Goal: Check status: Check status

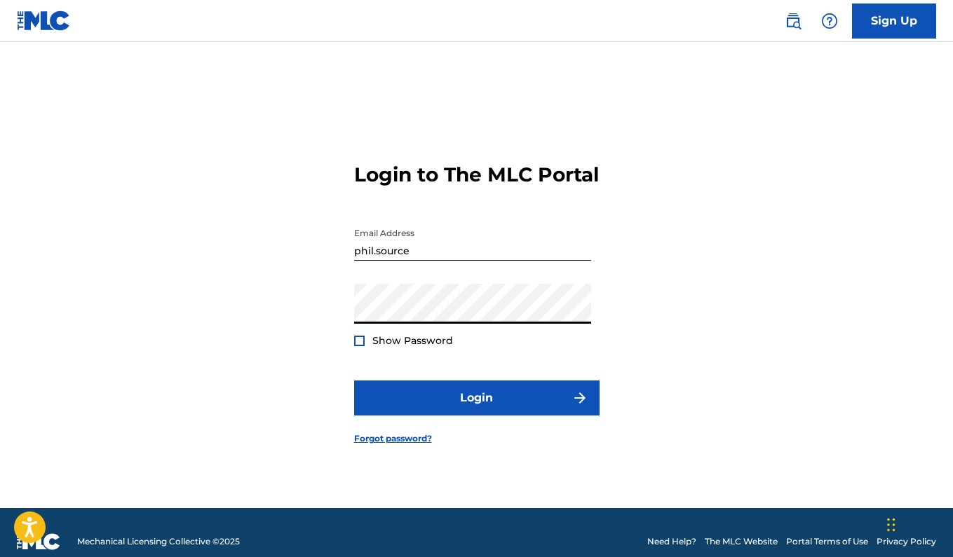
click at [428, 260] on input "phil.source" at bounding box center [472, 241] width 237 height 40
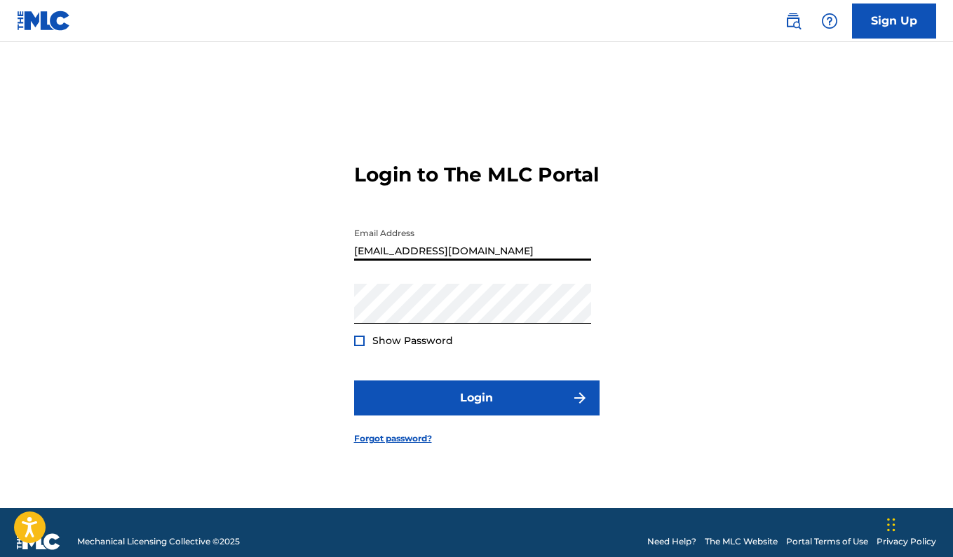
type input "[EMAIL_ADDRESS][DOMAIN_NAME]"
click at [723, 318] on div "Login to The MLC Portal Email Address [EMAIL_ADDRESS][DOMAIN_NAME] Password Sho…" at bounding box center [476, 292] width 953 height 431
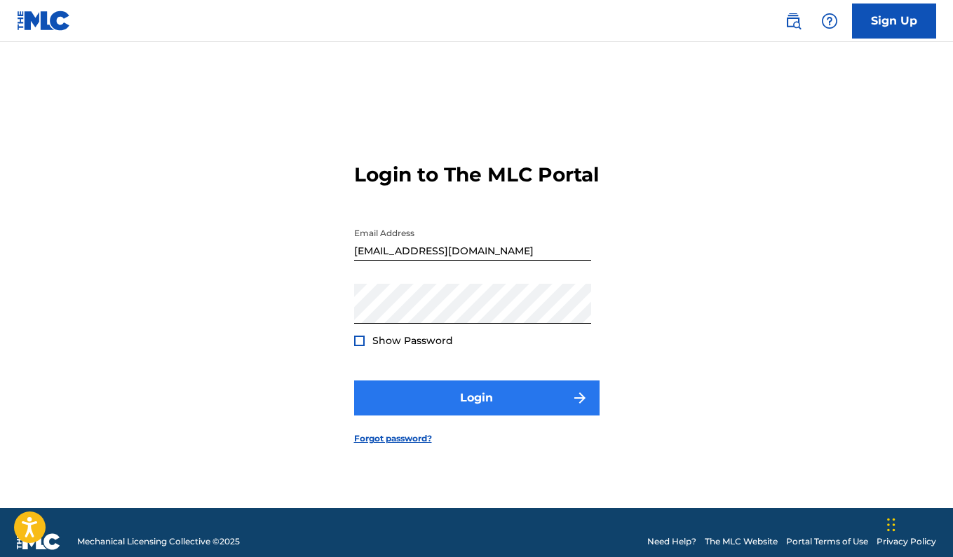
click at [503, 410] on button "Login" at bounding box center [476, 398] width 245 height 35
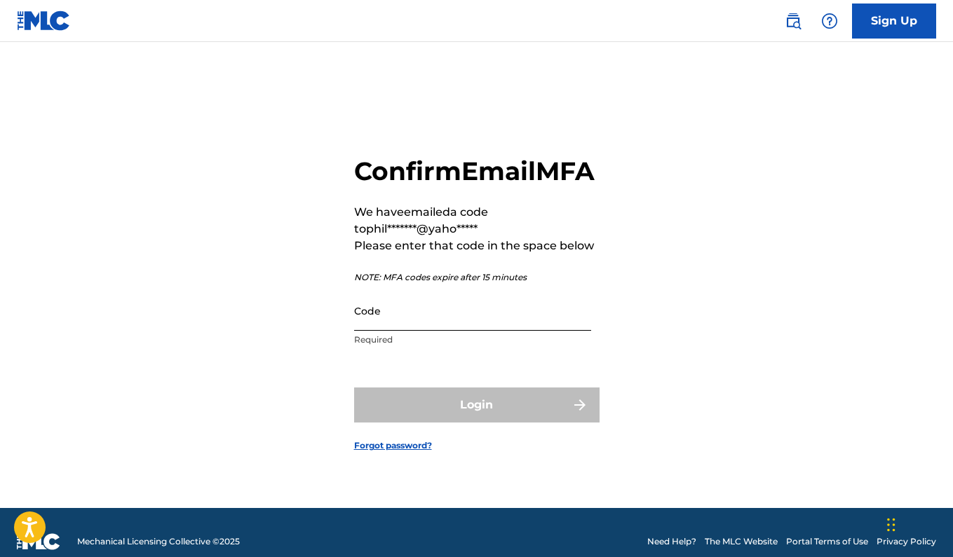
click at [462, 331] on input "Code" at bounding box center [472, 311] width 237 height 40
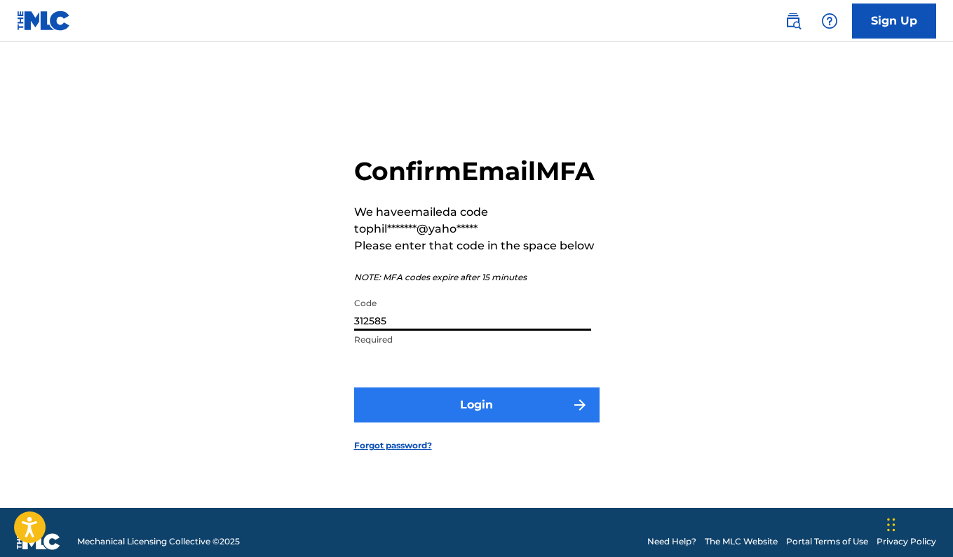
type input "312585"
click at [462, 418] on button "Login" at bounding box center [476, 405] width 245 height 35
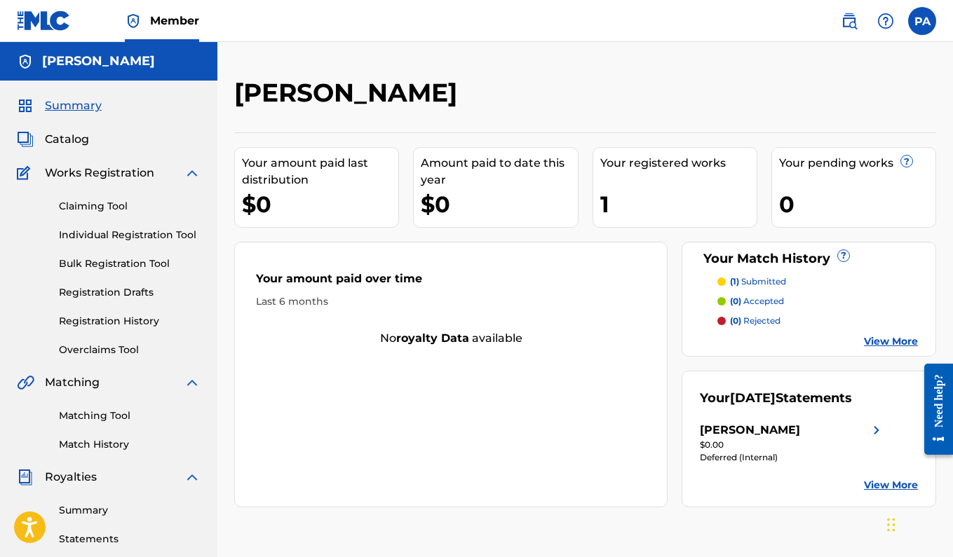
click at [878, 341] on link "View More" at bounding box center [891, 341] width 54 height 15
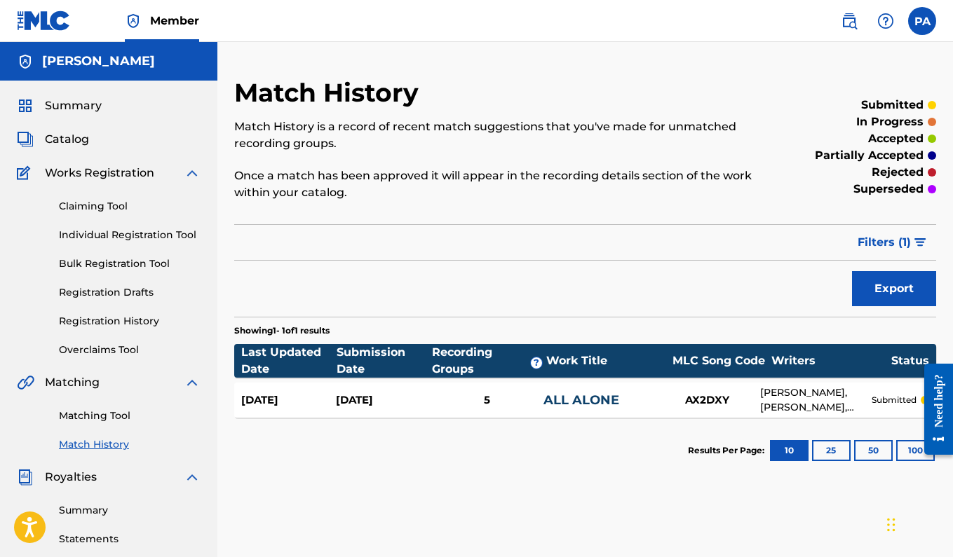
click at [589, 402] on link "ALL ALONE" at bounding box center [581, 400] width 76 height 15
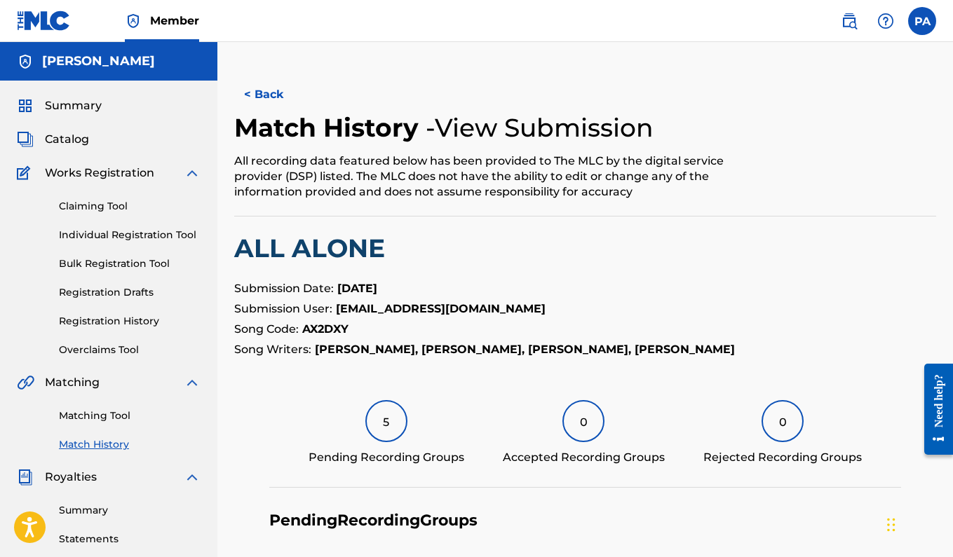
click at [619, 330] on p "Song Code: AX2DXY" at bounding box center [585, 329] width 702 height 17
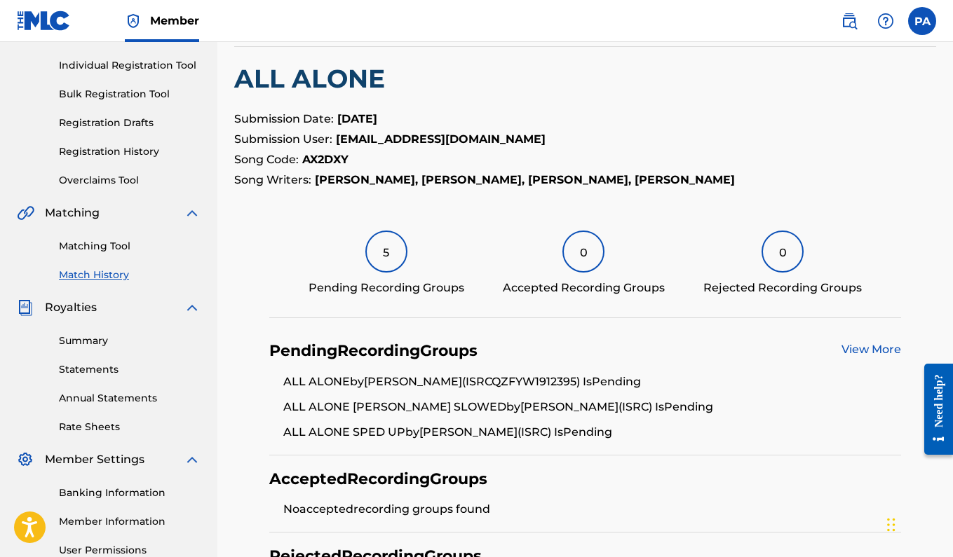
scroll to position [172, 0]
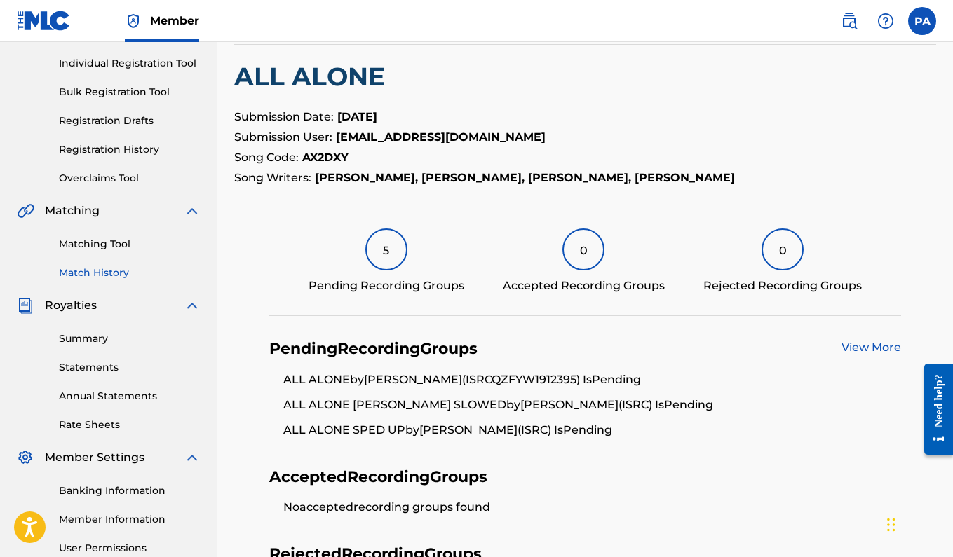
click at [383, 250] on div "5" at bounding box center [386, 250] width 42 height 42
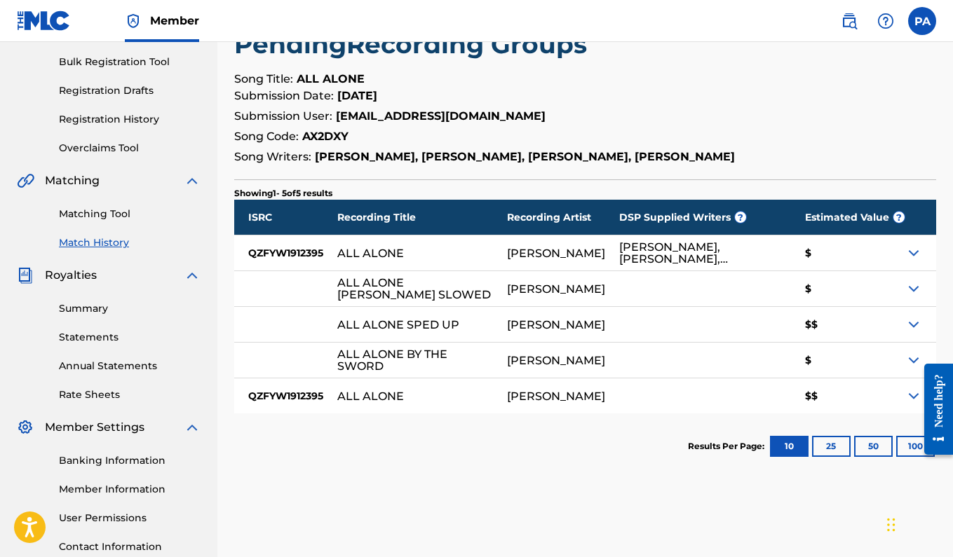
scroll to position [203, 0]
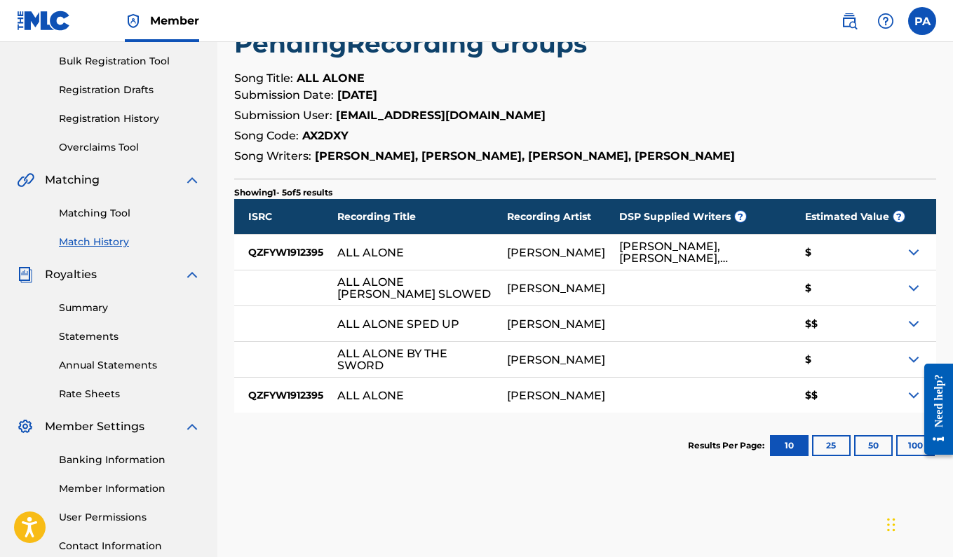
click at [906, 397] on img at bounding box center [913, 395] width 17 height 17
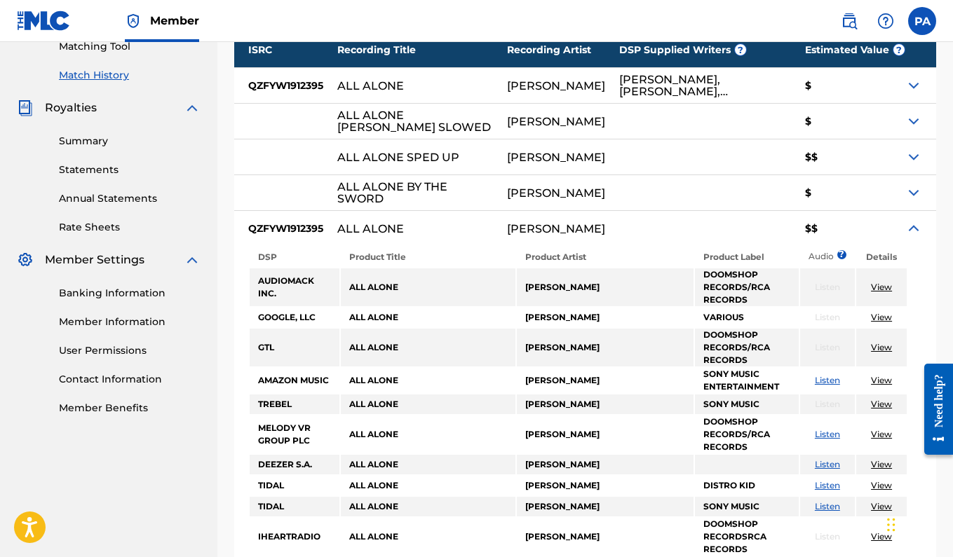
scroll to position [361, 0]
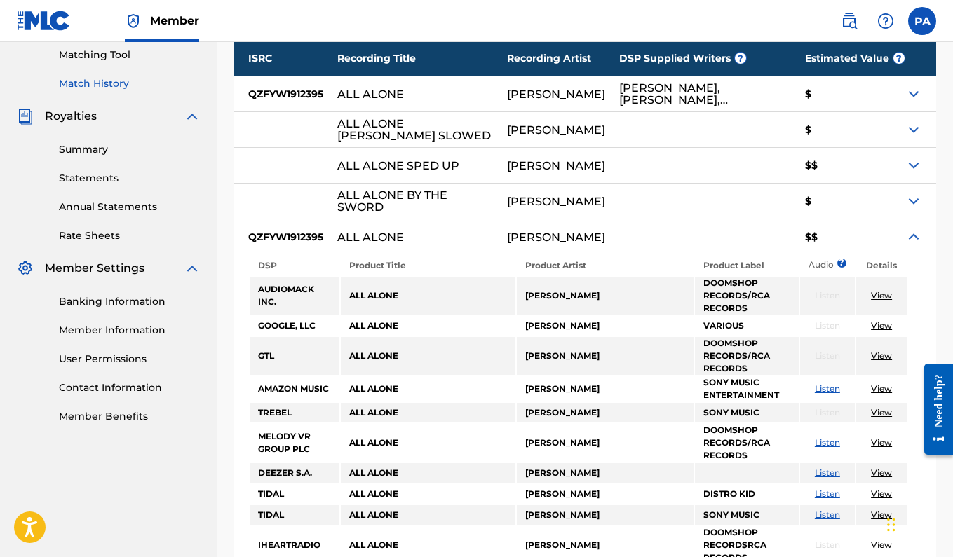
click at [916, 242] on img at bounding box center [913, 237] width 17 height 17
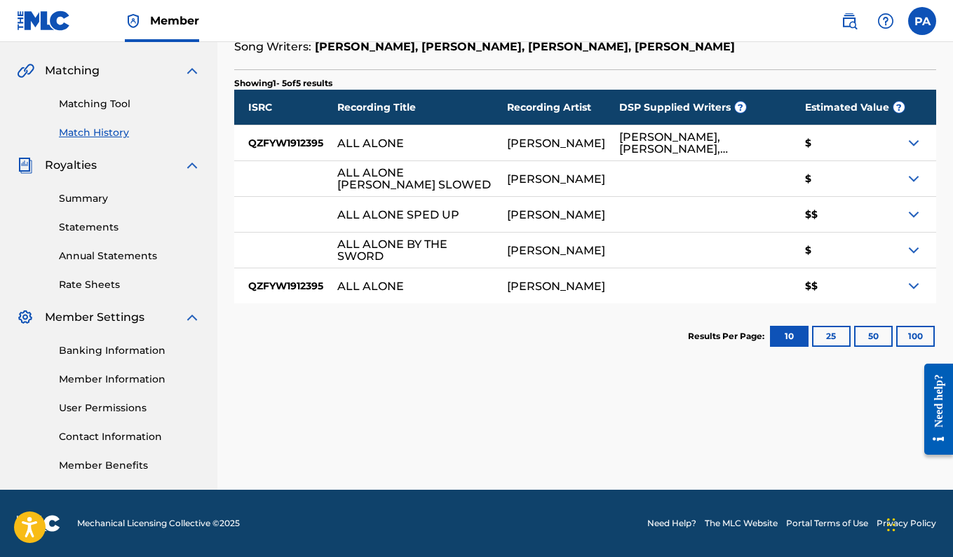
scroll to position [312, 0]
click at [912, 257] on img at bounding box center [913, 250] width 17 height 17
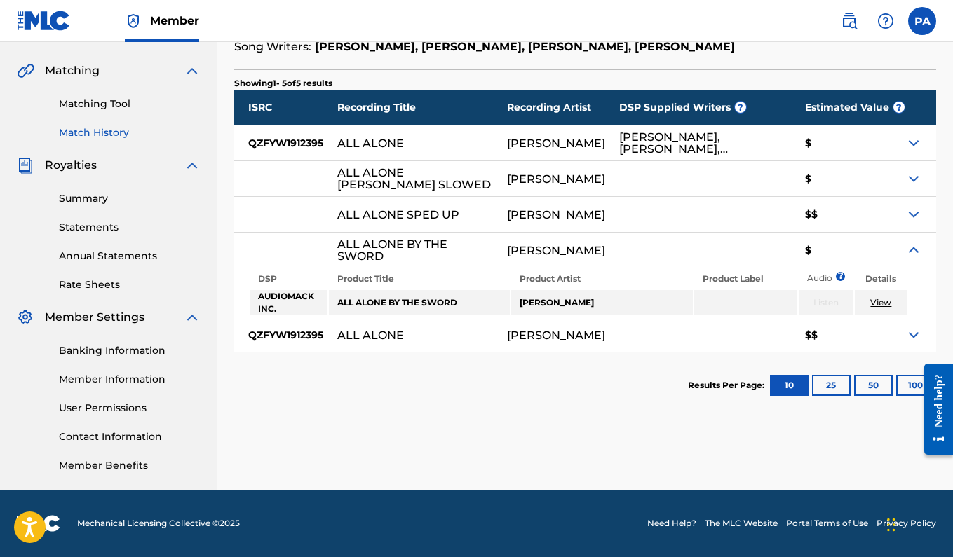
click at [912, 257] on img at bounding box center [913, 250] width 17 height 17
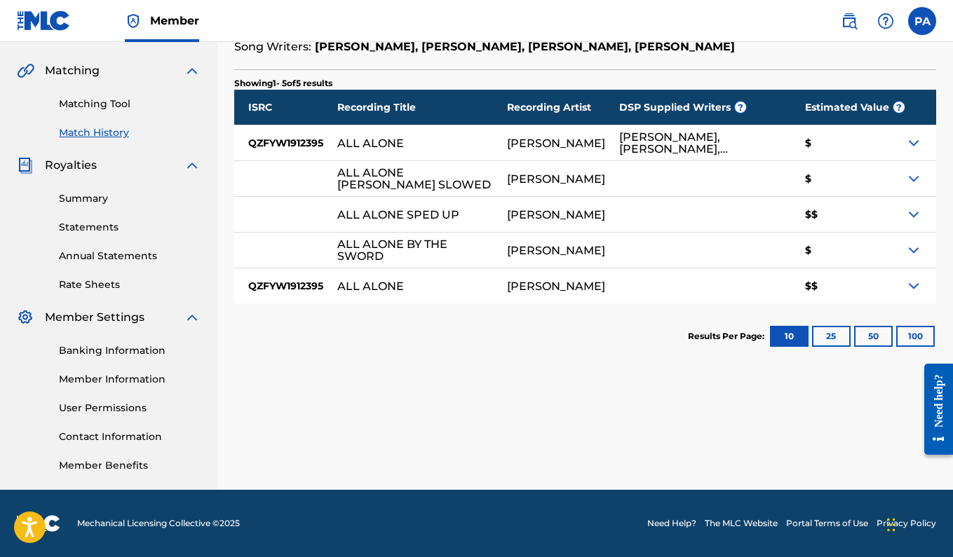
click at [908, 221] on img at bounding box center [913, 214] width 17 height 17
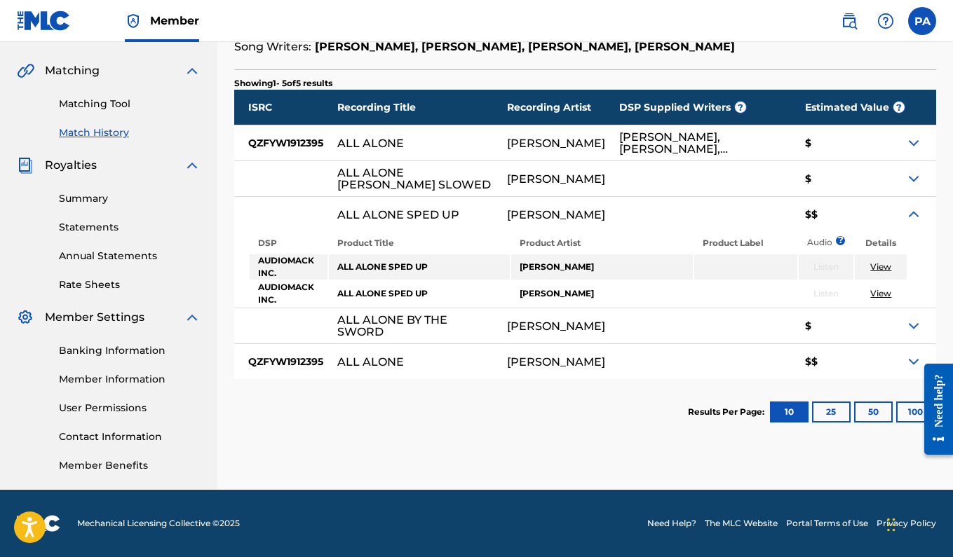
click at [908, 221] on img at bounding box center [913, 214] width 17 height 17
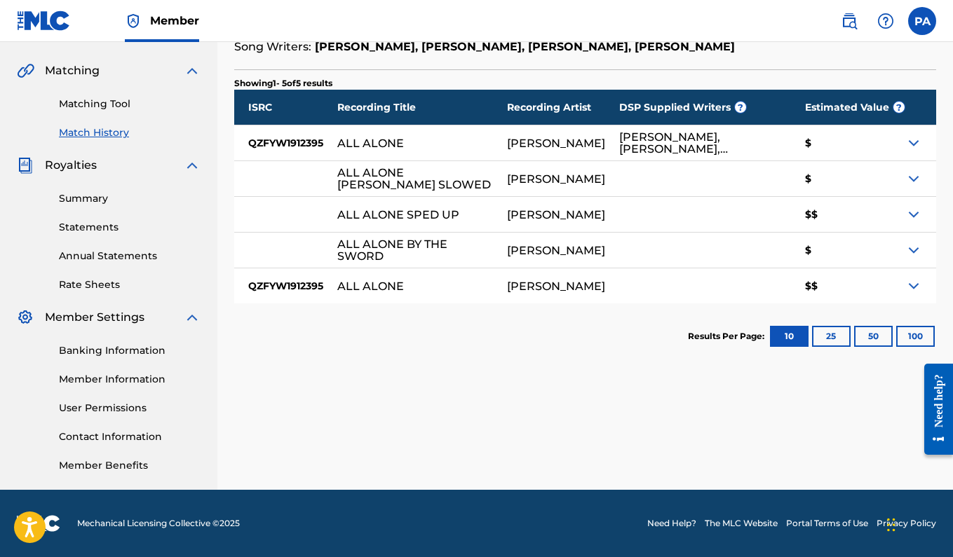
click at [909, 186] on img at bounding box center [913, 178] width 17 height 17
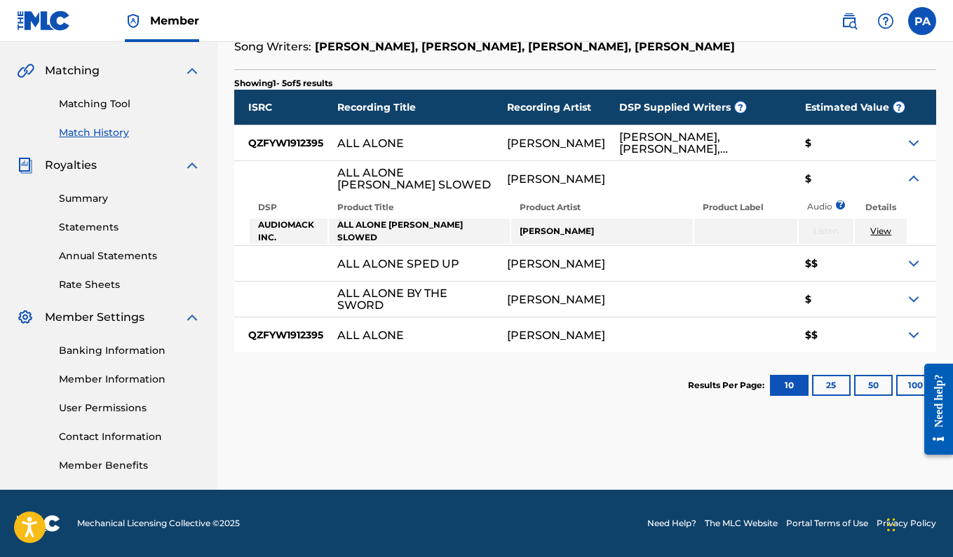
click at [909, 186] on img at bounding box center [913, 178] width 17 height 17
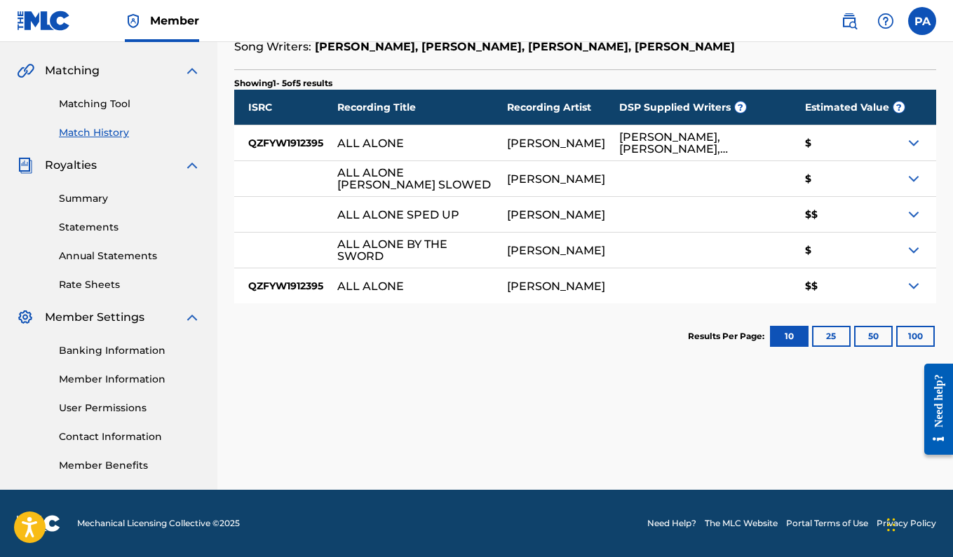
click at [906, 143] on img at bounding box center [913, 143] width 17 height 17
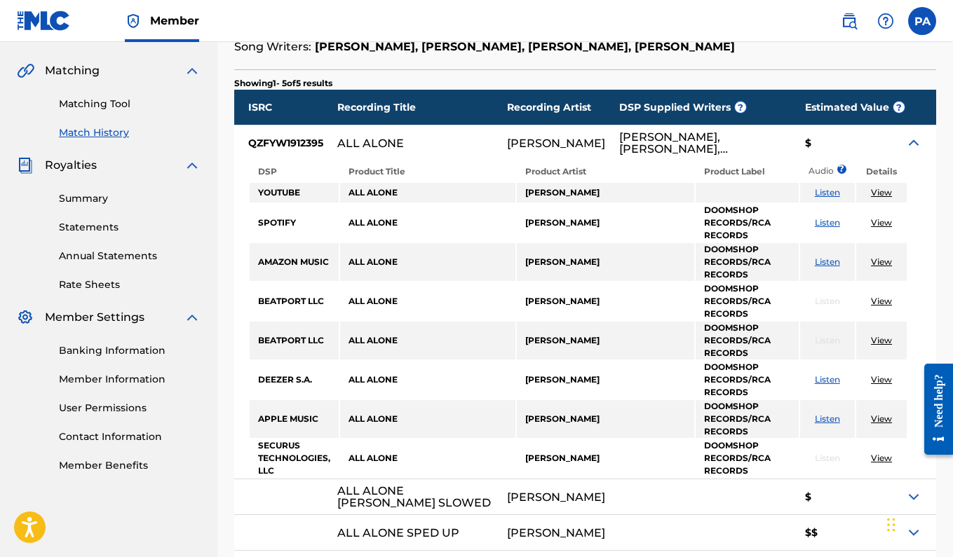
click at [906, 143] on img at bounding box center [913, 143] width 17 height 17
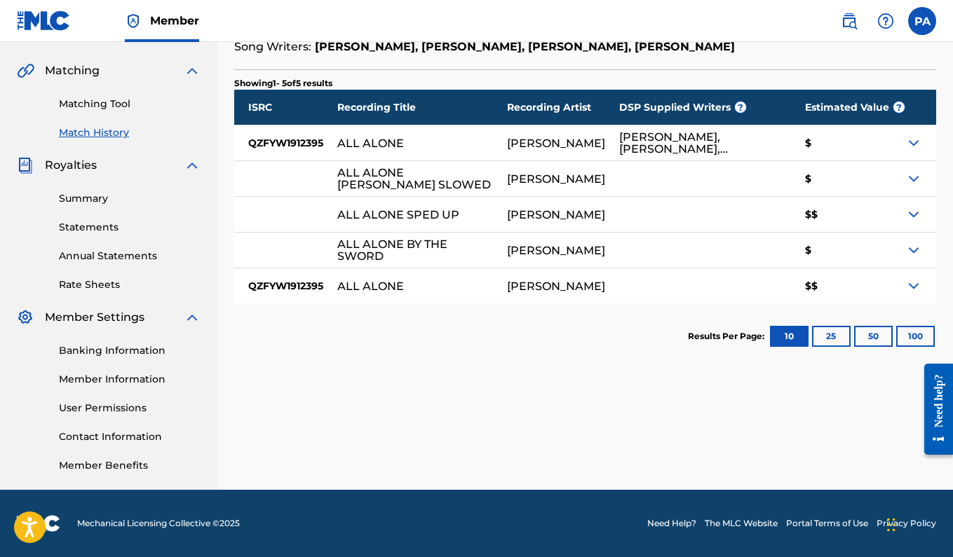
click at [487, 407] on div "< Back Match History - View Submission All recording data featured below has be…" at bounding box center [584, 127] width 735 height 725
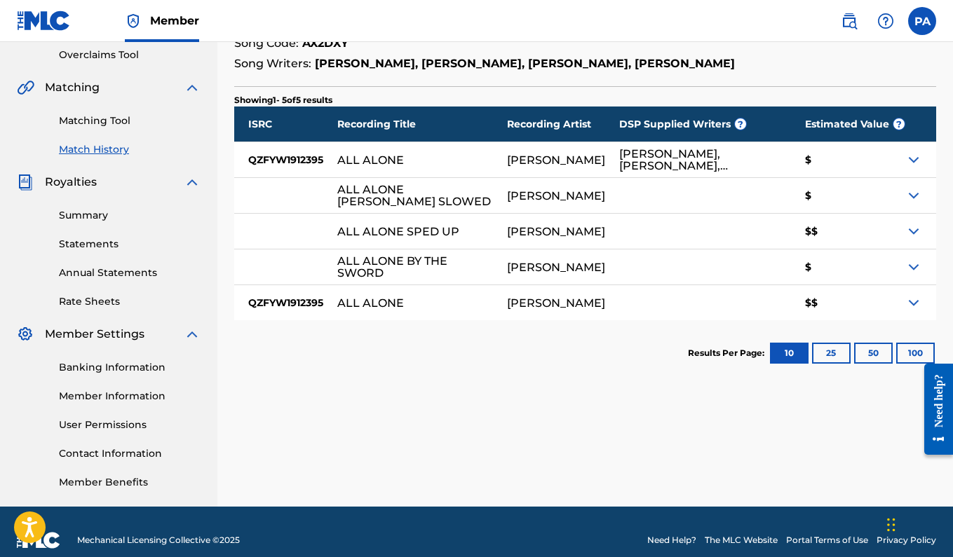
scroll to position [313, 0]
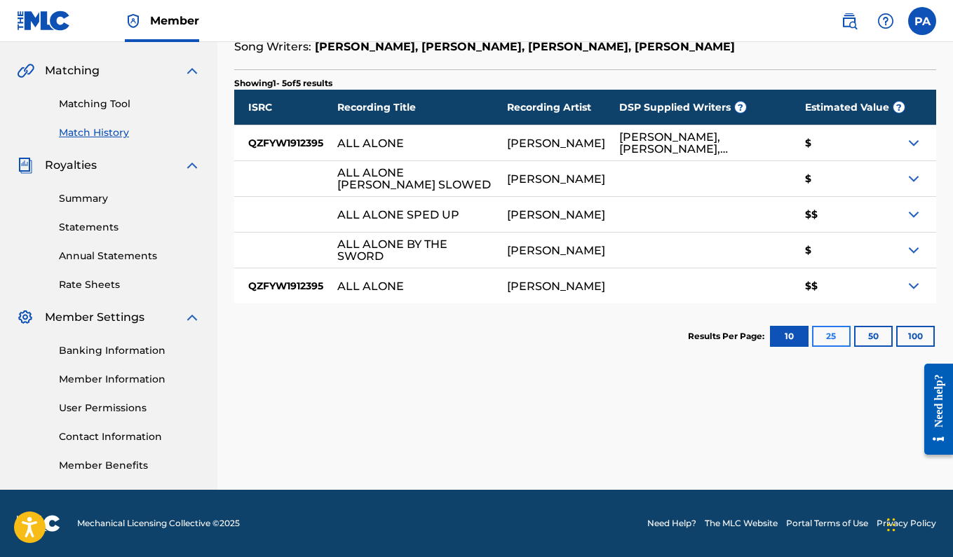
click at [837, 339] on button "25" at bounding box center [831, 336] width 39 height 21
click at [866, 341] on button "50" at bounding box center [873, 336] width 39 height 21
click at [896, 338] on button "100" at bounding box center [915, 336] width 39 height 21
click at [754, 58] on div "< Back Match History - View Submission All recording data featured below has be…" at bounding box center [585, 67] width 702 height 604
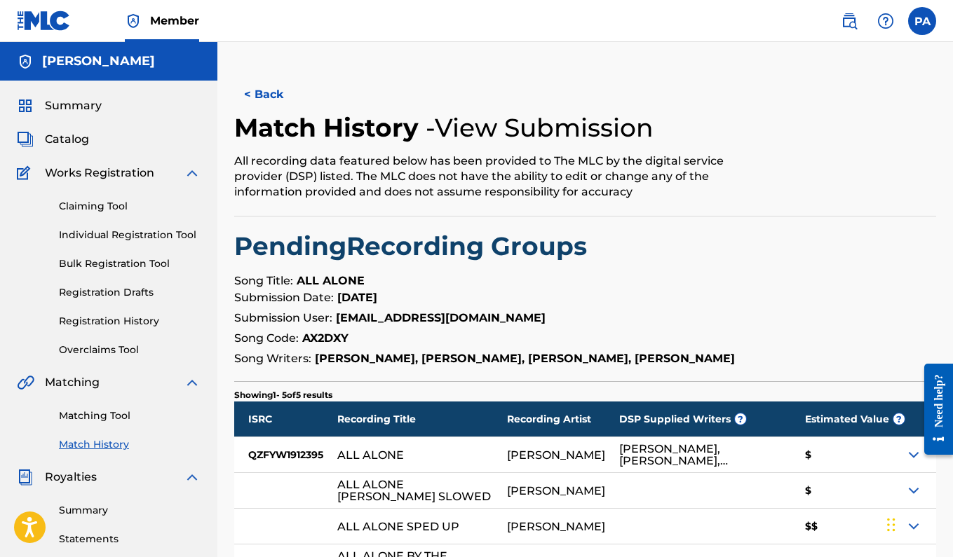
scroll to position [0, 0]
click at [927, 22] on label at bounding box center [922, 21] width 28 height 28
click at [922, 21] on input "PA [PERSON_NAME] [PERSON_NAME][EMAIL_ADDRESS][DOMAIN_NAME] Profile Log out" at bounding box center [922, 21] width 0 height 0
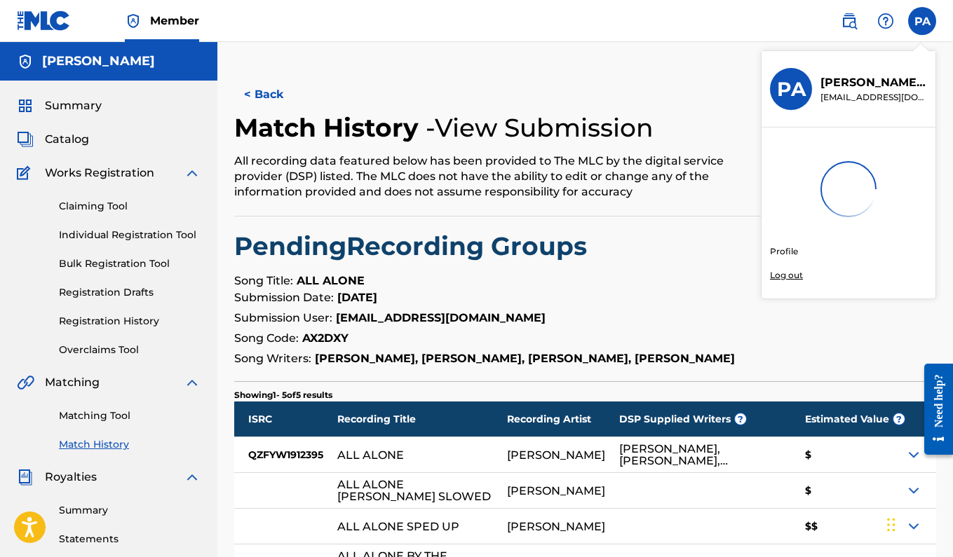
click at [676, 258] on h2 "Pending Recording Groups" at bounding box center [585, 247] width 702 height 32
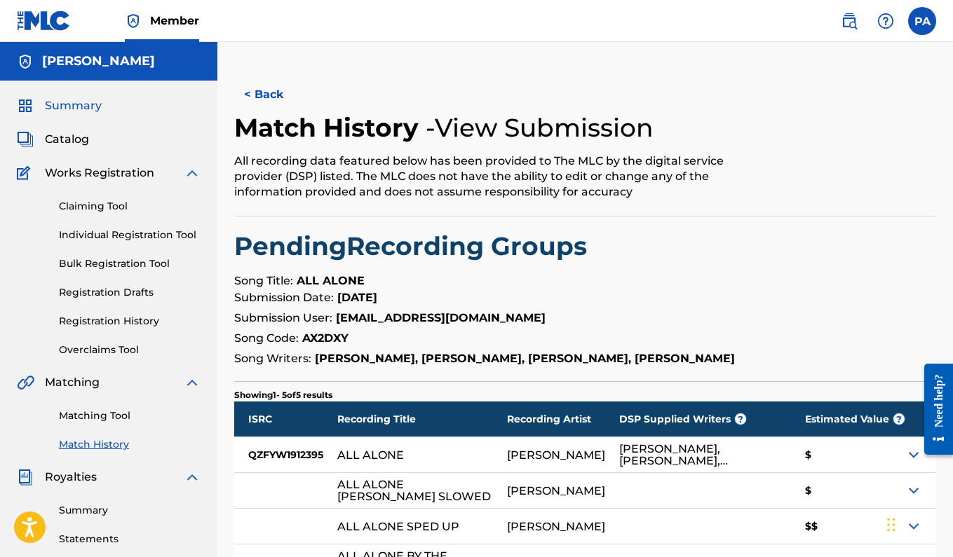
click at [76, 114] on span "Summary" at bounding box center [73, 105] width 57 height 17
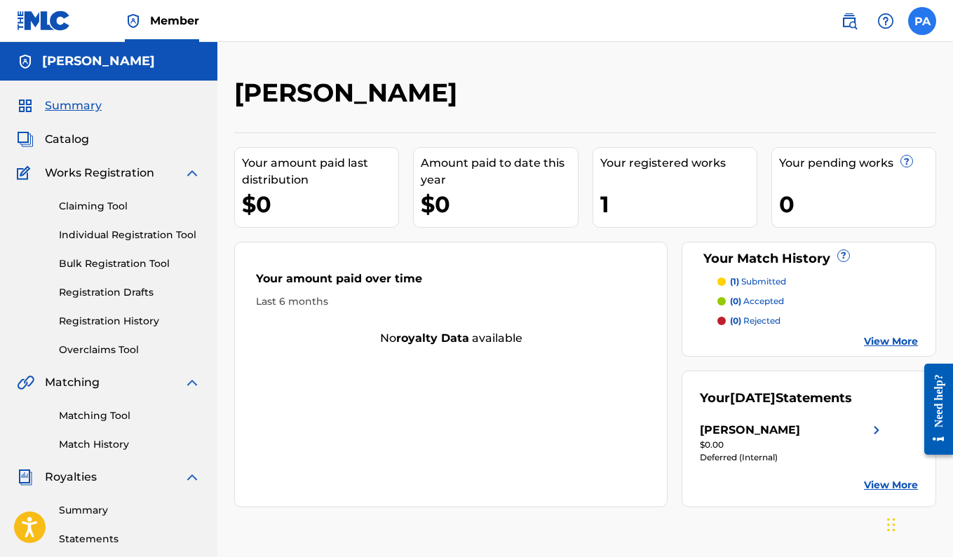
click at [921, 23] on label at bounding box center [922, 21] width 28 height 28
click at [922, 21] on input "PA [PERSON_NAME] [PERSON_NAME][EMAIL_ADDRESS][DOMAIN_NAME] Profile Log out" at bounding box center [922, 21] width 0 height 0
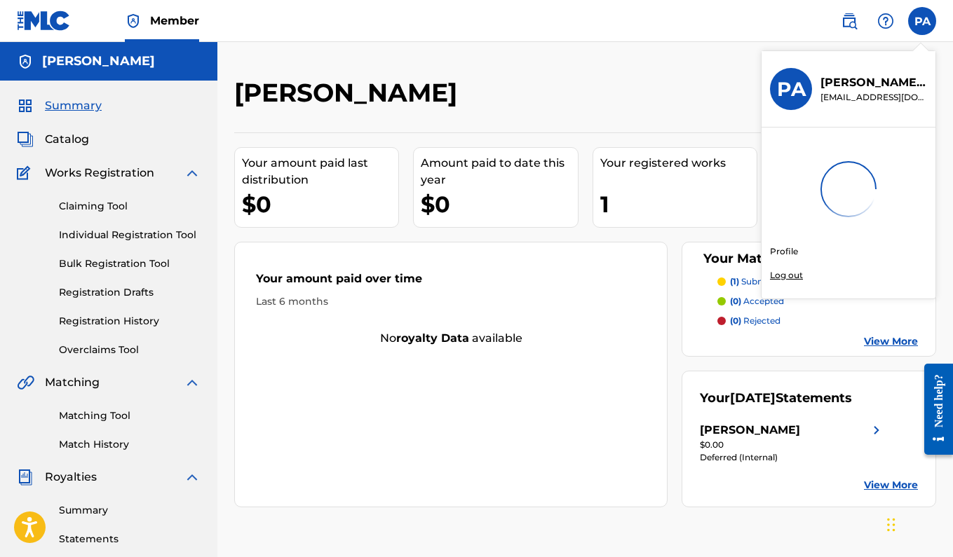
click at [782, 278] on p "Log out" at bounding box center [786, 275] width 33 height 13
click at [922, 21] on input "PA [PERSON_NAME] [PERSON_NAME][EMAIL_ADDRESS][DOMAIN_NAME] Profile Log out" at bounding box center [922, 21] width 0 height 0
